Goal: Find specific page/section: Find specific page/section

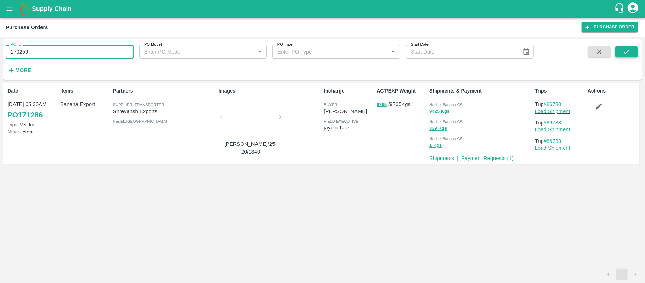
click at [630, 50] on icon "submit" at bounding box center [626, 52] width 8 height 8
click at [445, 102] on span "Nashik Banana CS" at bounding box center [445, 104] width 33 height 4
copy div "Nashik Banana CS 9321 Kgs"
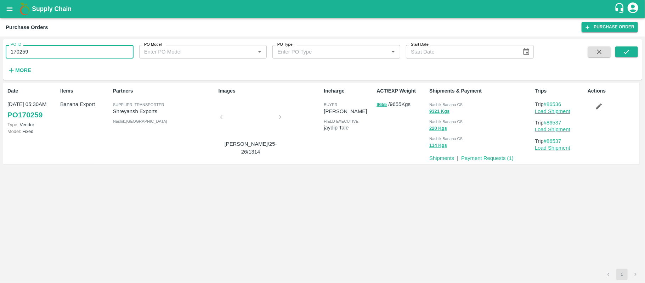
click at [74, 54] on input "170259" at bounding box center [70, 51] width 128 height 13
paste input "text"
click at [74, 54] on input "170598" at bounding box center [70, 51] width 128 height 13
click at [617, 55] on button "submit" at bounding box center [626, 51] width 23 height 11
click at [443, 103] on span "Nashik Banana CS" at bounding box center [445, 104] width 33 height 4
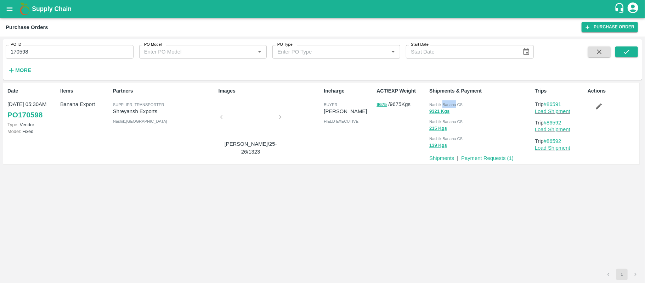
click at [443, 103] on span "Nashik Banana CS" at bounding box center [445, 104] width 33 height 4
copy div "Nashik Banana CS 9321 Kgs"
click at [54, 49] on input "170598" at bounding box center [70, 51] width 128 height 13
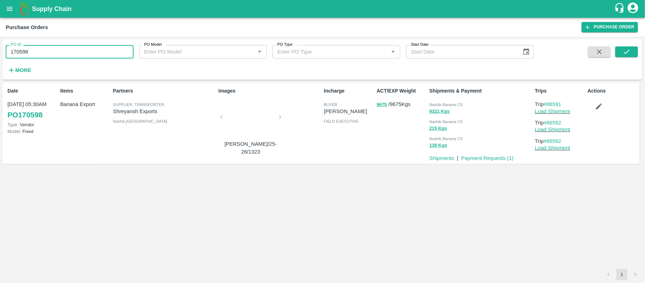
paste input "text"
click at [54, 49] on input "170598170249" at bounding box center [70, 51] width 128 height 13
paste input "text"
click at [626, 53] on icon "submit" at bounding box center [626, 52] width 6 height 4
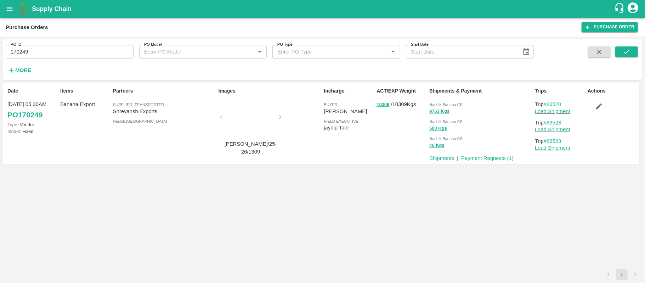
click at [455, 106] on span "Nashik Banana CS" at bounding box center [445, 104] width 33 height 4
copy div "Nashik Banana CS 9763 Kgs"
click at [68, 48] on input "170249" at bounding box center [70, 51] width 128 height 13
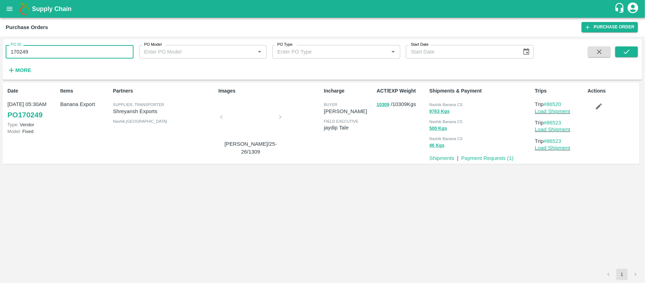
paste input "text"
click at [68, 48] on input "170249" at bounding box center [70, 51] width 128 height 13
click at [630, 50] on icon "submit" at bounding box center [626, 52] width 8 height 8
click at [460, 98] on div "Nashik Banana CS 10101 Kgs Nashik Banana CS 400 Kgs Nashik Banana CS 151 Kgs" at bounding box center [479, 123] width 106 height 53
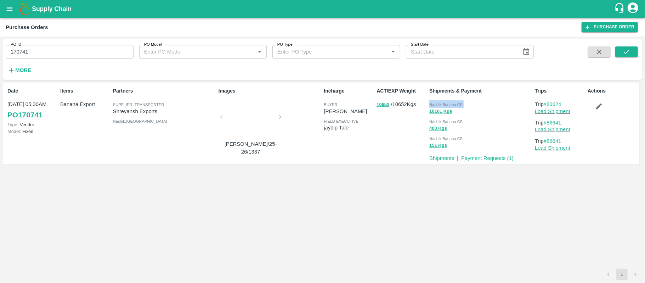
click at [460, 98] on div "Nashik Banana CS 10101 Kgs Nashik Banana CS 400 Kgs Nashik Banana CS 151 Kgs" at bounding box center [479, 123] width 106 height 53
copy div "Nashik Banana CS 10101 Kgs"
click at [82, 56] on input "170741" at bounding box center [70, 51] width 128 height 13
paste input "text"
click at [82, 56] on input "170741" at bounding box center [70, 51] width 128 height 13
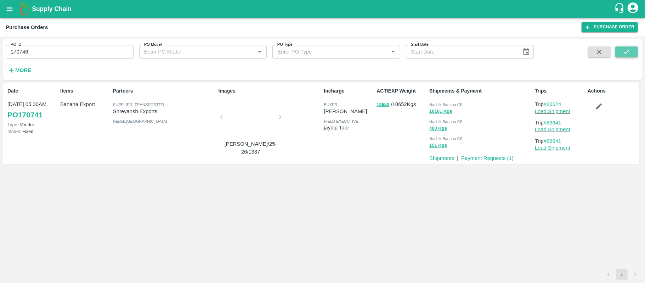
click at [631, 53] on button "submit" at bounding box center [626, 51] width 23 height 11
click at [455, 108] on div "8749 Kgs" at bounding box center [480, 111] width 103 height 8
copy div "Nashik Banana CS 150 Kgs"
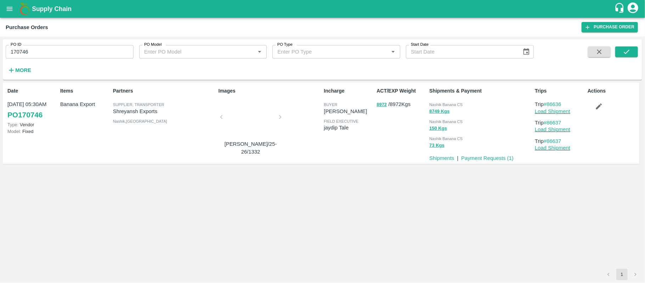
click at [81, 55] on input "170746" at bounding box center [70, 51] width 128 height 13
paste input "text"
click at [619, 51] on button "submit" at bounding box center [626, 51] width 23 height 11
click at [448, 102] on span "Nashik Banana CS" at bounding box center [445, 104] width 33 height 4
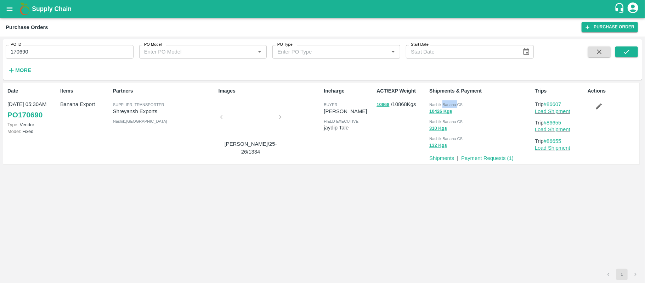
click at [448, 102] on span "Nashik Banana CS" at bounding box center [445, 104] width 33 height 4
copy div "Nashik Banana CS 10426 Kgs"
click at [61, 52] on input "170690" at bounding box center [70, 51] width 128 height 13
paste input "text"
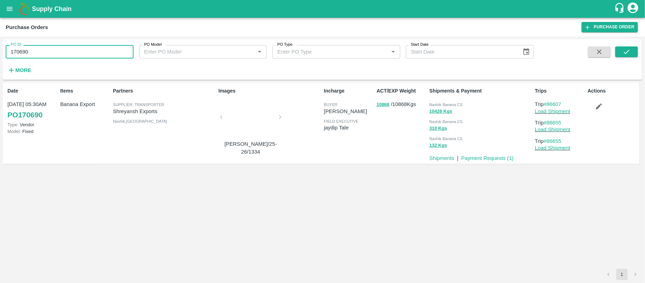
click at [61, 52] on input "170690" at bounding box center [70, 51] width 128 height 13
click at [623, 52] on icon "submit" at bounding box center [626, 52] width 8 height 8
click at [450, 105] on span "Nashik Banana CS" at bounding box center [445, 104] width 33 height 4
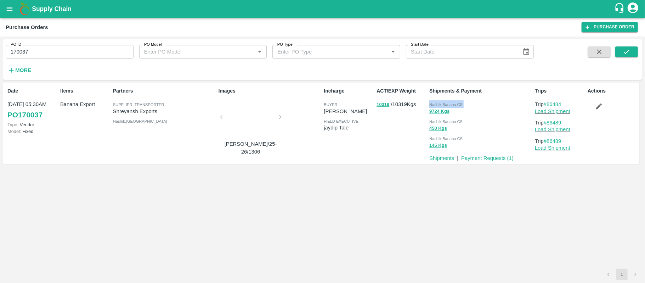
copy div "Nashik Banana CS 9724 Kgs"
click at [77, 51] on input "170037" at bounding box center [70, 51] width 128 height 13
paste input "text"
click at [77, 51] on input "170037" at bounding box center [70, 51] width 128 height 13
click at [627, 50] on icon "submit" at bounding box center [626, 52] width 8 height 8
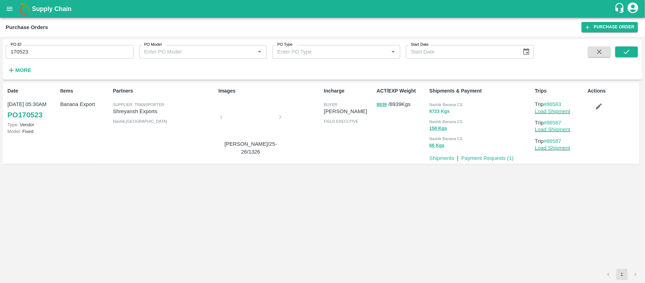
click at [448, 107] on button "8723 Kgs" at bounding box center [439, 111] width 20 height 8
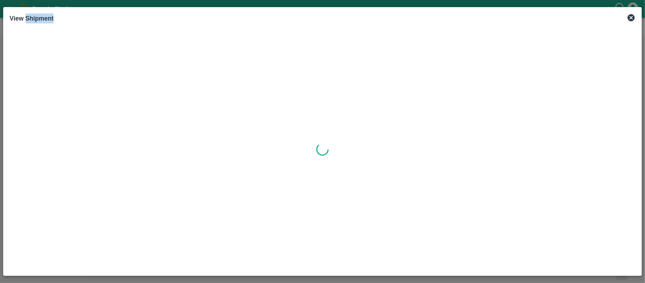
click at [448, 107] on div at bounding box center [323, 149] width 626 height 240
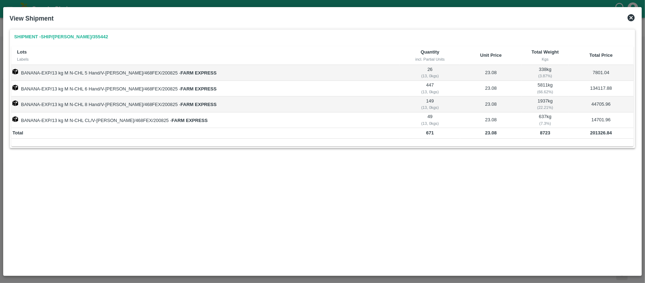
click at [632, 19] on icon at bounding box center [630, 17] width 7 height 7
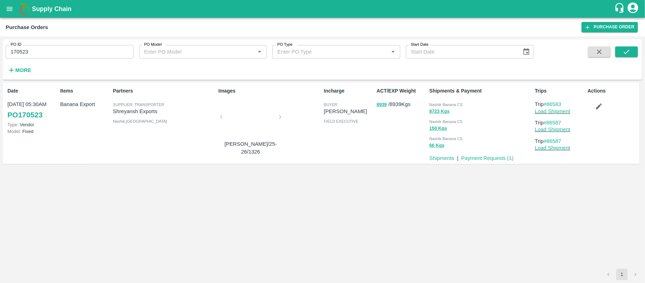
click at [457, 101] on div "Nashik Banana CS" at bounding box center [480, 104] width 103 height 8
copy div "Nashik Banana CS 8723 Kgs"
click at [72, 47] on input "170523" at bounding box center [70, 51] width 128 height 13
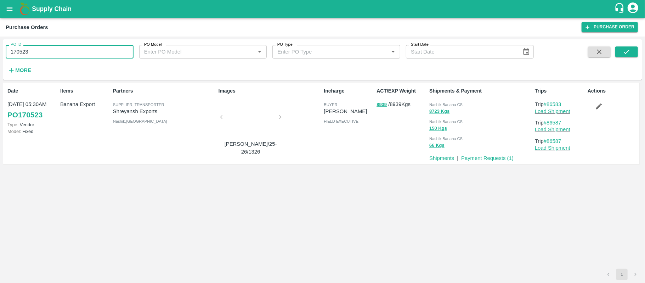
paste input "text"
click at [72, 47] on input "170523" at bounding box center [70, 51] width 128 height 13
click at [629, 49] on icon "submit" at bounding box center [626, 52] width 8 height 8
click at [442, 101] on div "Nashik Banana CS" at bounding box center [480, 104] width 103 height 8
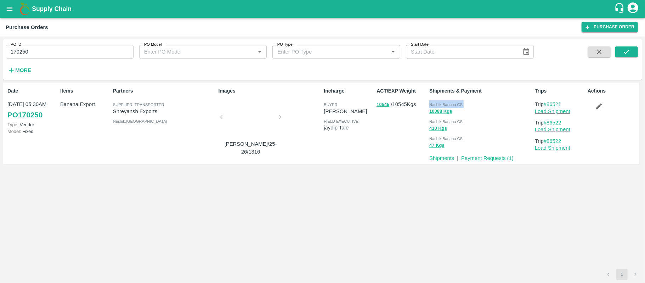
click at [442, 101] on div "Nashik Banana CS" at bounding box center [480, 104] width 103 height 8
copy div "Nashik Banana CS 10088 Kgs"
click at [98, 53] on input "170250" at bounding box center [70, 51] width 128 height 13
paste input "text"
click at [98, 53] on input "170250" at bounding box center [70, 51] width 128 height 13
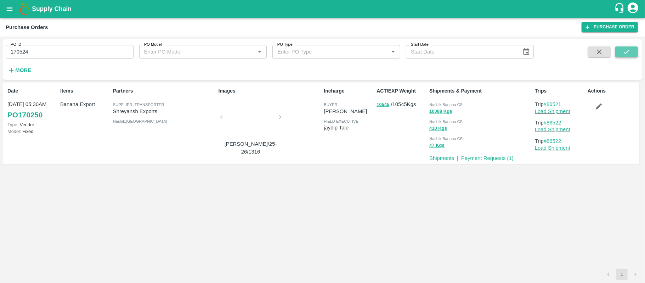
click at [622, 51] on icon "submit" at bounding box center [626, 52] width 8 height 8
click at [462, 105] on span "Nashik Banana CS" at bounding box center [445, 104] width 33 height 4
copy div "Nashik Banana CS 9867 Kgs"
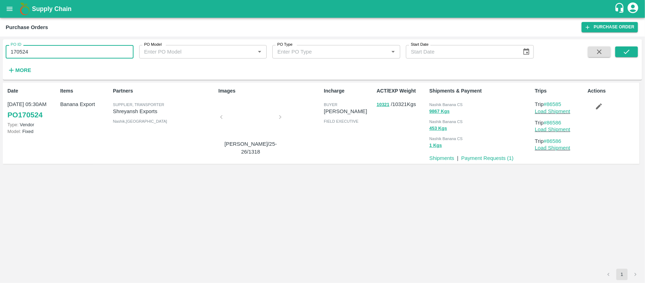
click at [67, 51] on input "170524" at bounding box center [70, 51] width 128 height 13
paste input "text"
click at [67, 51] on input "170021" at bounding box center [70, 51] width 128 height 13
click at [615, 49] on button "submit" at bounding box center [626, 51] width 23 height 11
click at [461, 105] on span "Nashik Banana CS" at bounding box center [445, 104] width 33 height 4
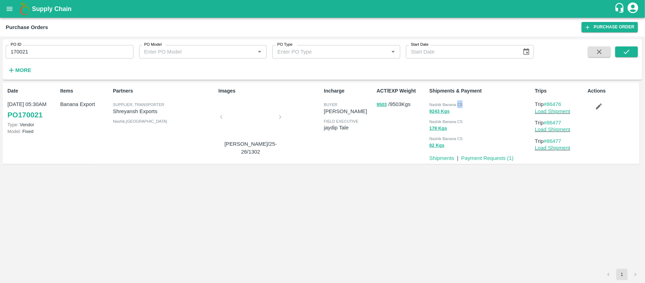
click at [461, 105] on span "Nashik Banana CS" at bounding box center [445, 104] width 33 height 4
click at [64, 51] on input "170021" at bounding box center [70, 51] width 128 height 13
paste input "text"
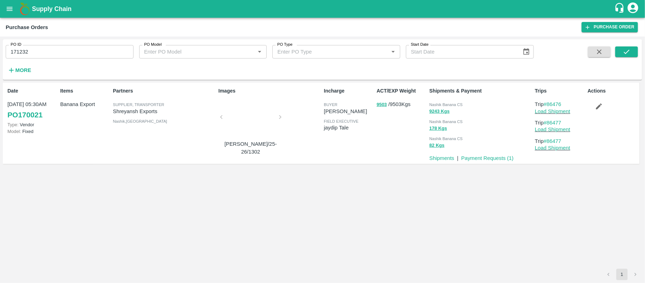
click at [632, 46] on div "PO ID 171232 PO ID PO Model PO Model   * PO Type PO Type   * Start Date Start D…" at bounding box center [322, 59] width 639 height 35
click at [629, 48] on icon "submit" at bounding box center [626, 52] width 8 height 8
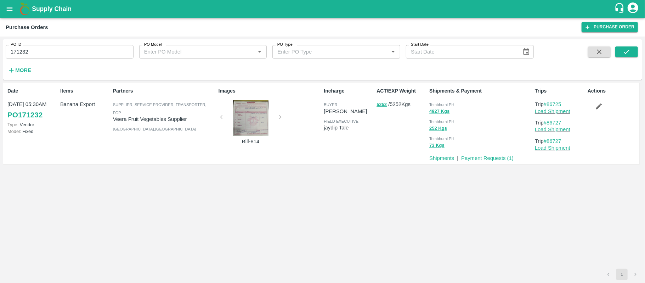
click at [442, 104] on span "Tembhurni PH" at bounding box center [441, 104] width 25 height 4
click at [101, 50] on input "171232" at bounding box center [70, 51] width 128 height 13
paste input "text"
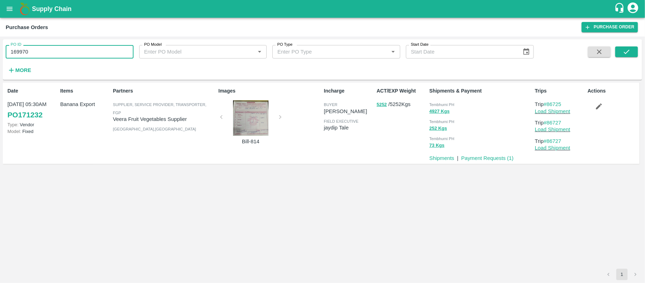
click at [101, 50] on input "169970" at bounding box center [70, 51] width 128 height 13
click at [628, 50] on icon "submit" at bounding box center [626, 52] width 8 height 8
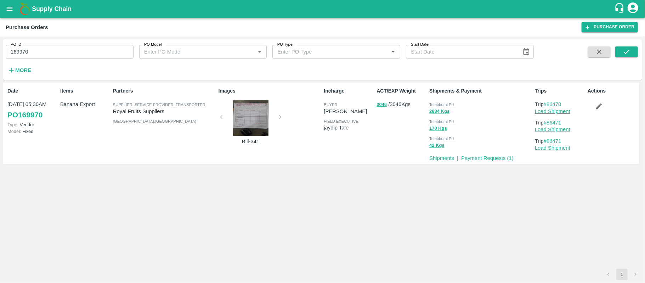
click at [444, 105] on span "Tembhurni PH" at bounding box center [441, 104] width 25 height 4
click at [109, 46] on input "169970" at bounding box center [70, 51] width 128 height 13
click at [98, 56] on input "169970" at bounding box center [70, 51] width 128 height 13
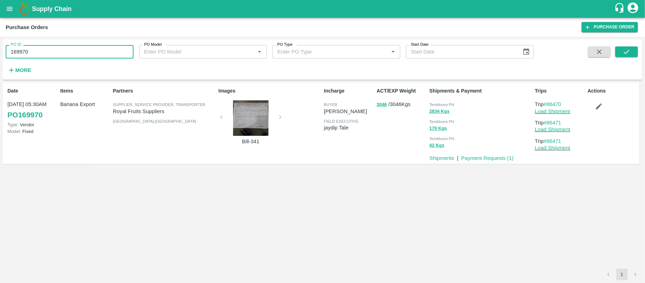
click at [98, 56] on input "169970" at bounding box center [70, 51] width 128 height 13
paste input "text"
click at [628, 49] on icon "submit" at bounding box center [626, 52] width 8 height 8
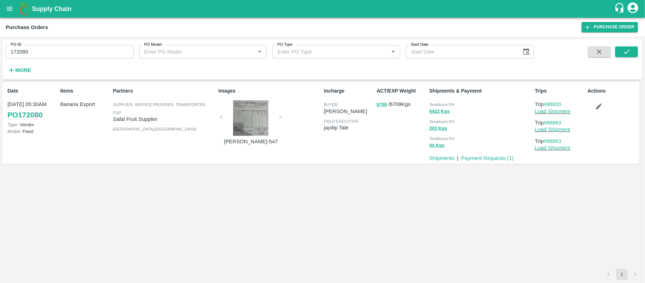
click at [450, 109] on div "6422 Kgs" at bounding box center [480, 111] width 103 height 8
click at [452, 113] on div "6422 Kgs" at bounding box center [480, 111] width 103 height 8
click at [452, 122] on span "Tembhurni PH" at bounding box center [441, 121] width 25 height 4
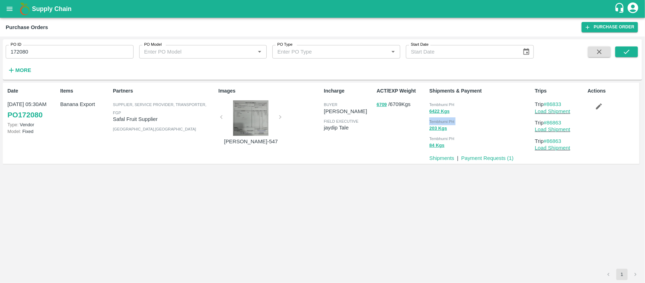
click at [452, 122] on span "Tembhurni PH" at bounding box center [441, 121] width 25 height 4
click at [97, 56] on input "172080" at bounding box center [70, 51] width 128 height 13
paste input "text"
click at [97, 56] on input "172485" at bounding box center [70, 51] width 128 height 13
click at [634, 51] on button "submit" at bounding box center [626, 51] width 23 height 11
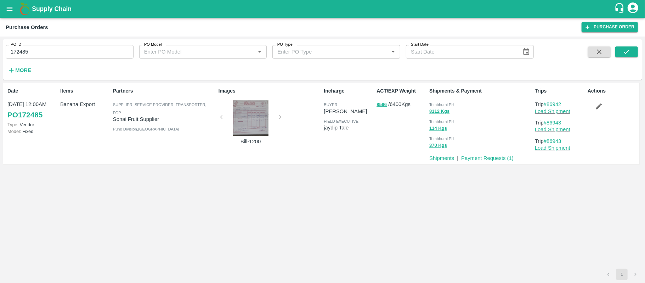
click at [440, 104] on span "Tembhurni PH" at bounding box center [441, 104] width 25 height 4
click at [91, 54] on input "172485" at bounding box center [70, 51] width 128 height 13
paste input "text"
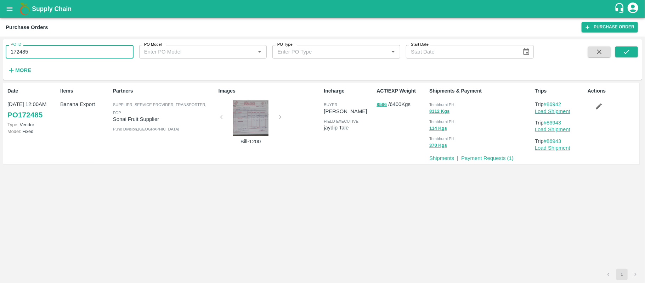
click at [91, 54] on input "172485" at bounding box center [70, 51] width 128 height 13
click at [615, 50] on button "submit" at bounding box center [626, 51] width 23 height 11
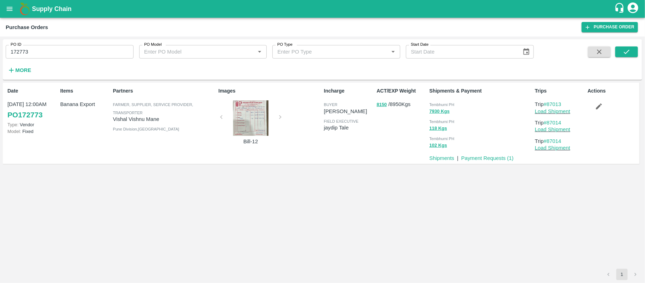
click at [440, 104] on span "Tembhurni PH" at bounding box center [441, 104] width 25 height 4
click at [75, 58] on input "172773" at bounding box center [70, 51] width 128 height 13
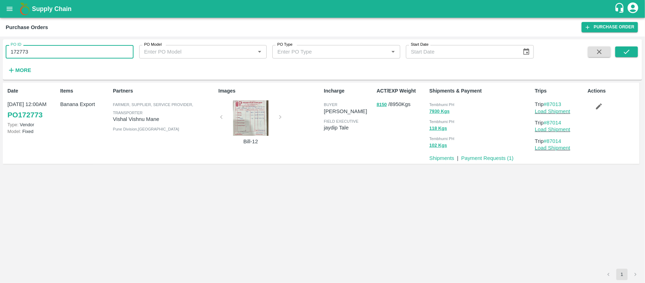
paste input "text"
click at [629, 53] on icon "submit" at bounding box center [626, 52] width 8 height 8
click at [448, 99] on div "Tembhurni PH 4823 Kgs Tembhurni PH 72 Kgs Tembhurni PH 104 Kgs" at bounding box center [479, 123] width 106 height 53
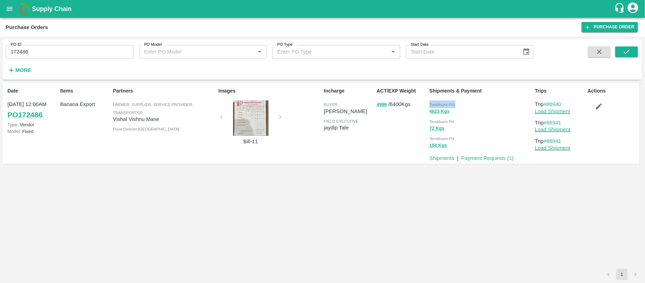
click at [448, 99] on div "Tembhurni PH 4823 Kgs Tembhurni PH 72 Kgs Tembhurni PH 104 Kgs" at bounding box center [479, 123] width 106 height 53
click at [61, 51] on input "172486" at bounding box center [70, 51] width 128 height 13
paste input "text"
click at [61, 51] on input "170375" at bounding box center [70, 51] width 128 height 13
type input "170375"
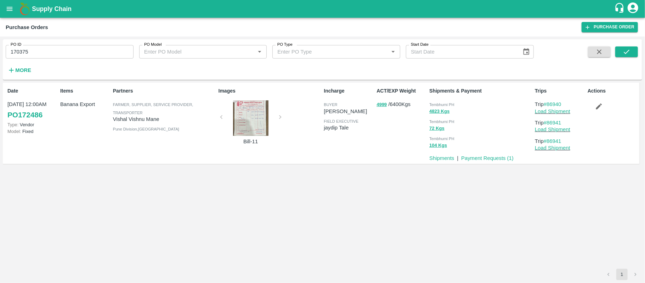
click at [644, 55] on div "PO ID 170375 PO ID PO Model PO Model   * PO Type PO Type   * Start Date Start D…" at bounding box center [322, 159] width 645 height 246
click at [631, 49] on button "submit" at bounding box center [626, 51] width 23 height 11
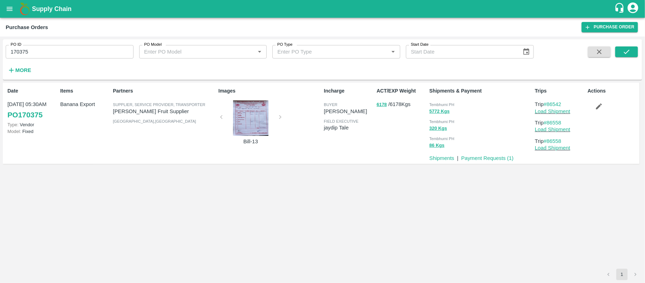
click at [436, 102] on span "Tembhurni PH" at bounding box center [441, 104] width 25 height 4
